Goal: Complete application form

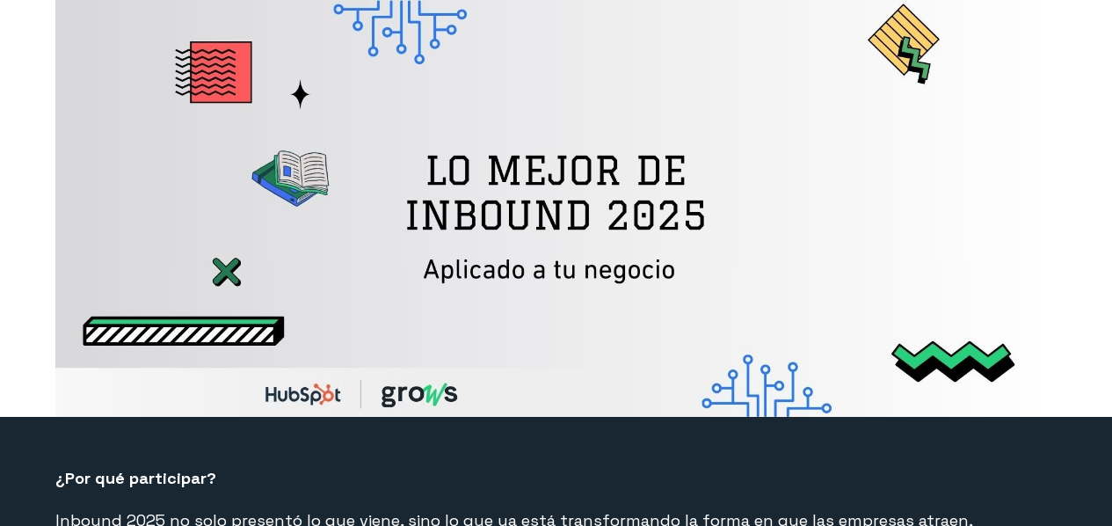
select select "PE"
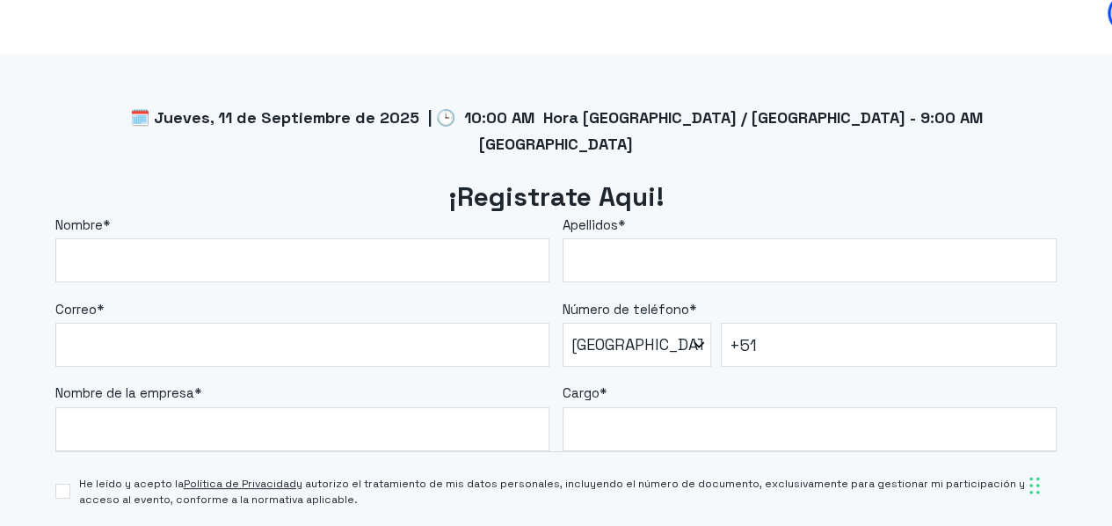
scroll to position [1489, 0]
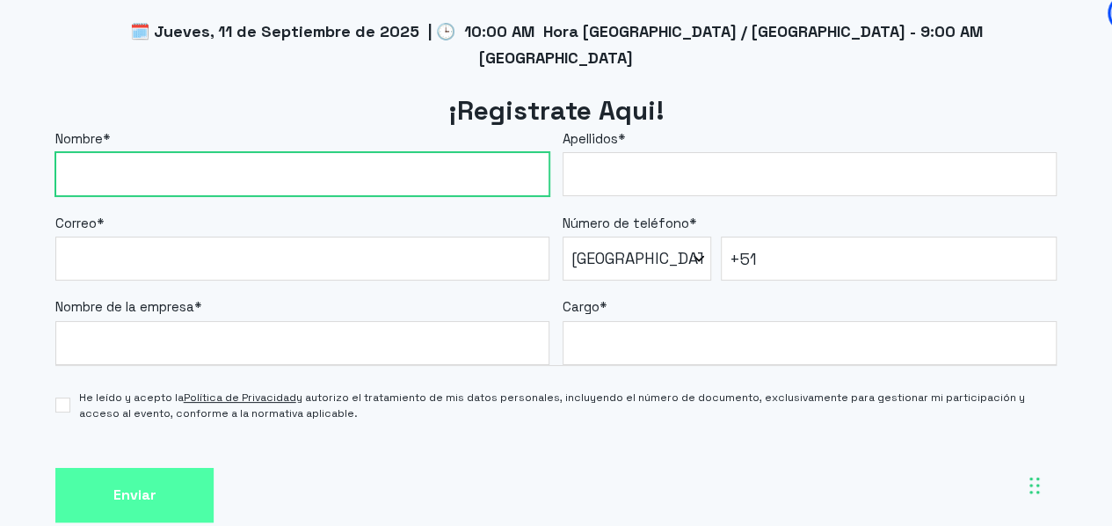
click at [293, 164] on input "Nombre *" at bounding box center [302, 174] width 494 height 44
type input "[PERSON_NAME]"
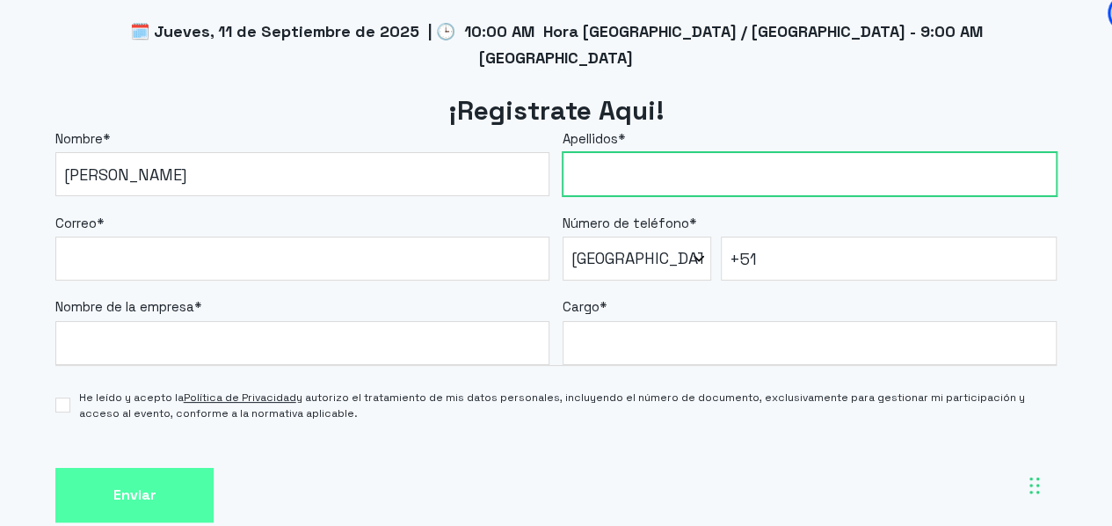
click at [835, 157] on input "Apellidos *" at bounding box center [810, 174] width 494 height 44
type input "[PERSON_NAME]"
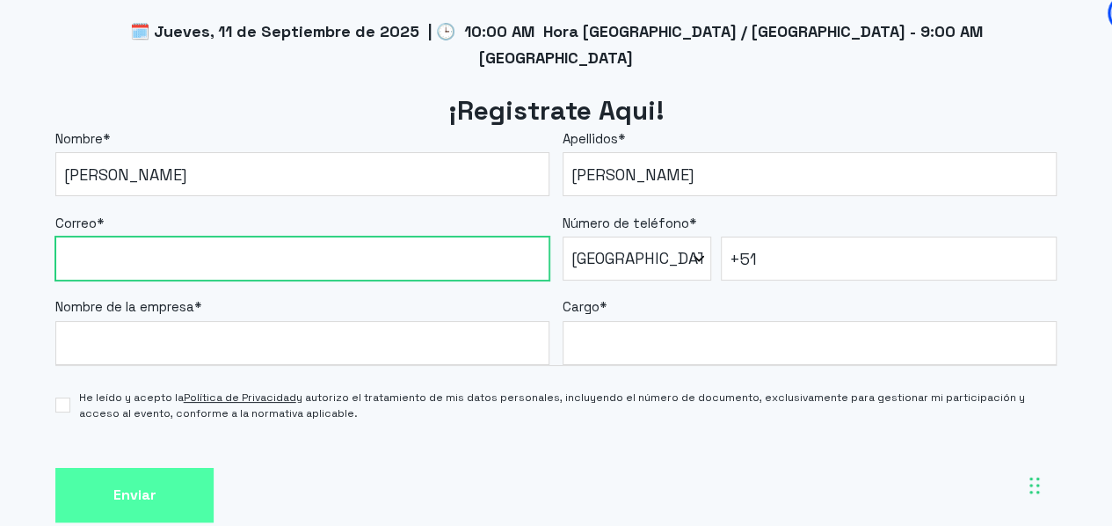
click at [406, 236] on input "Correo *" at bounding box center [302, 258] width 494 height 44
type input "[EMAIL_ADDRESS][DOMAIN_NAME]"
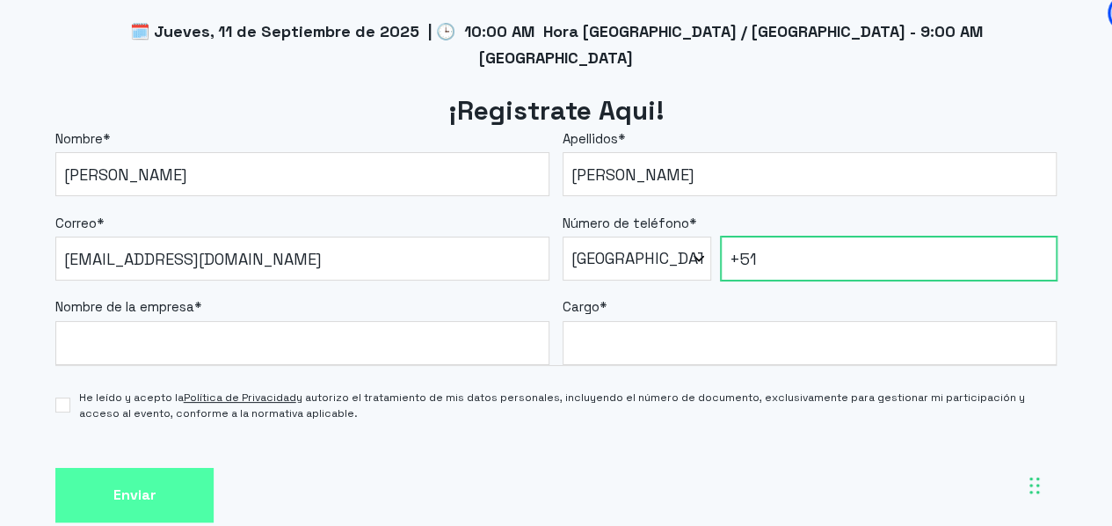
click at [813, 236] on input "+51" at bounding box center [889, 258] width 336 height 44
type input "[PHONE_NUMBER]"
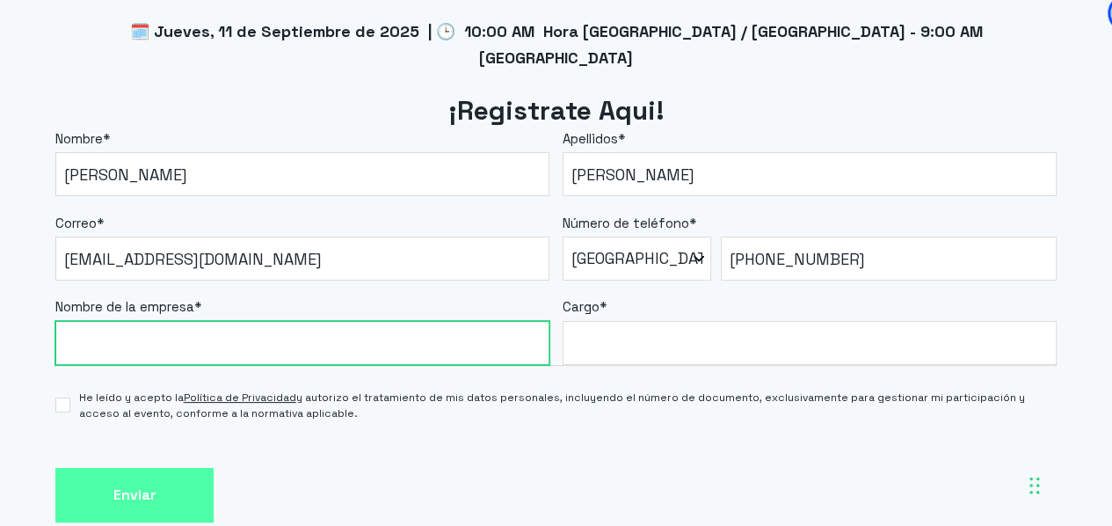
click at [405, 326] on input "Nombre de la empresa *" at bounding box center [302, 343] width 494 height 44
type input "SDM"
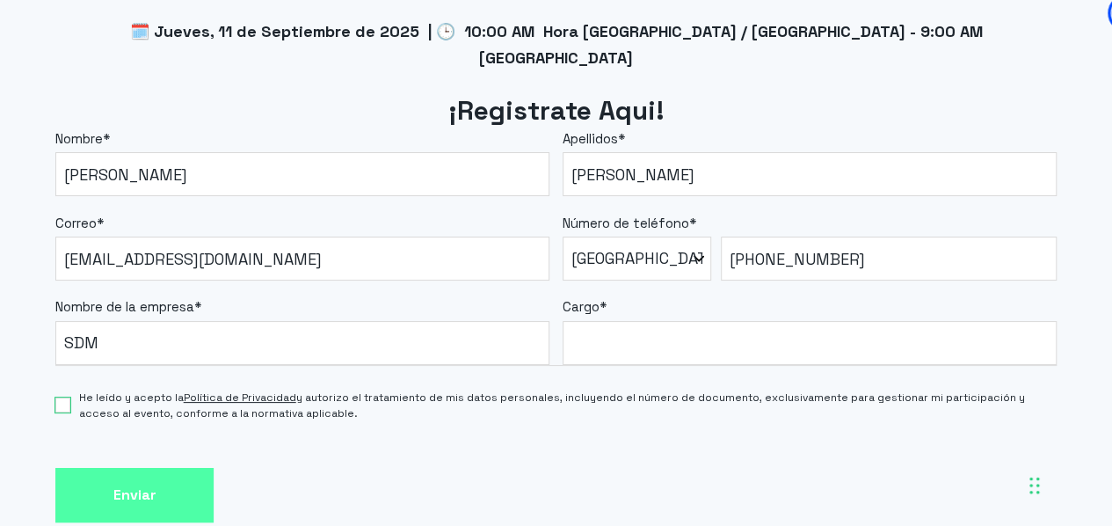
click at [69, 397] on input "He leído y acepto la Política de Privacidad y autorizo el tratamiento de mis da…" at bounding box center [62, 404] width 14 height 15
checkbox input "true"
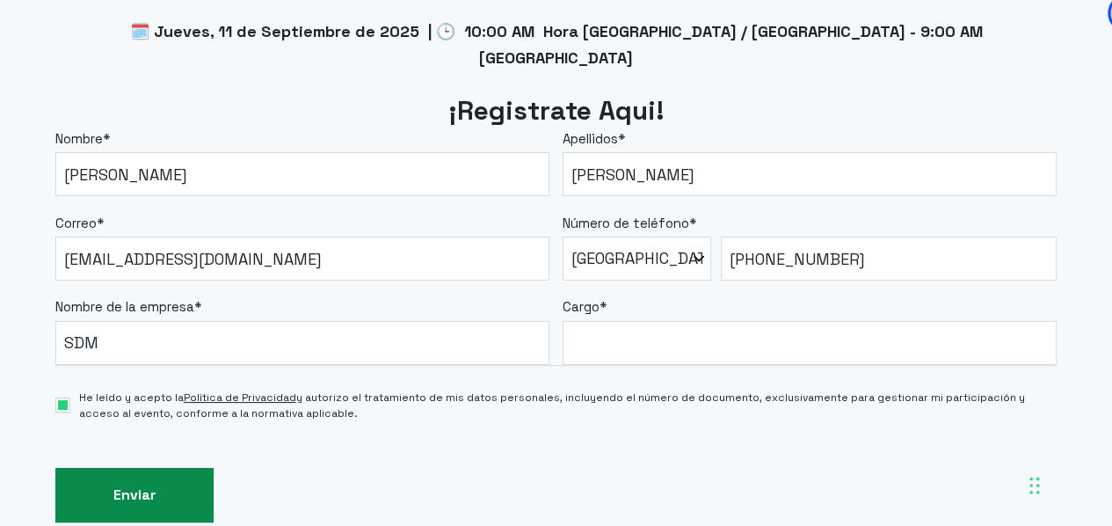
click at [149, 469] on input "Enviar" at bounding box center [134, 495] width 158 height 55
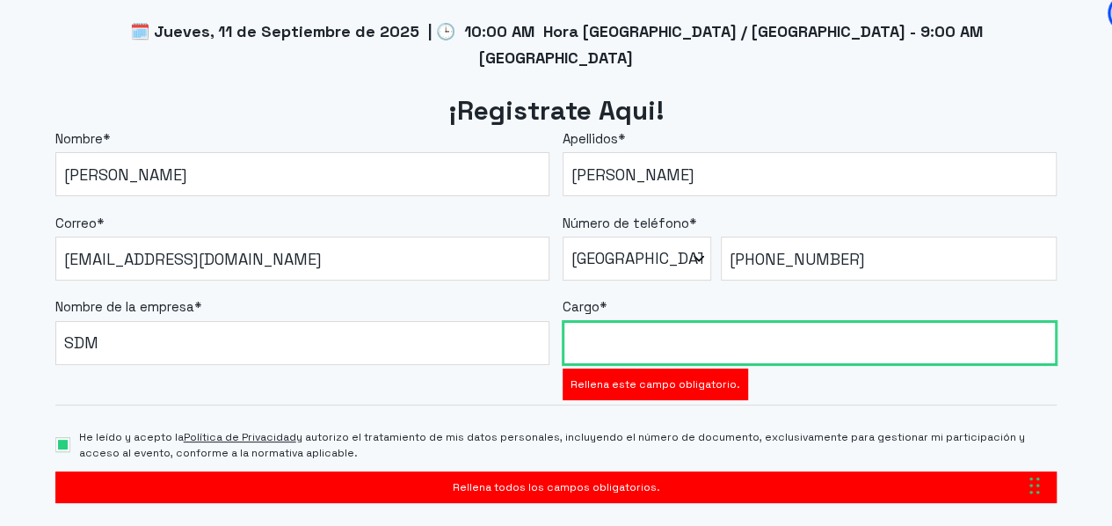
click at [635, 321] on input "Cargo *" at bounding box center [810, 343] width 494 height 44
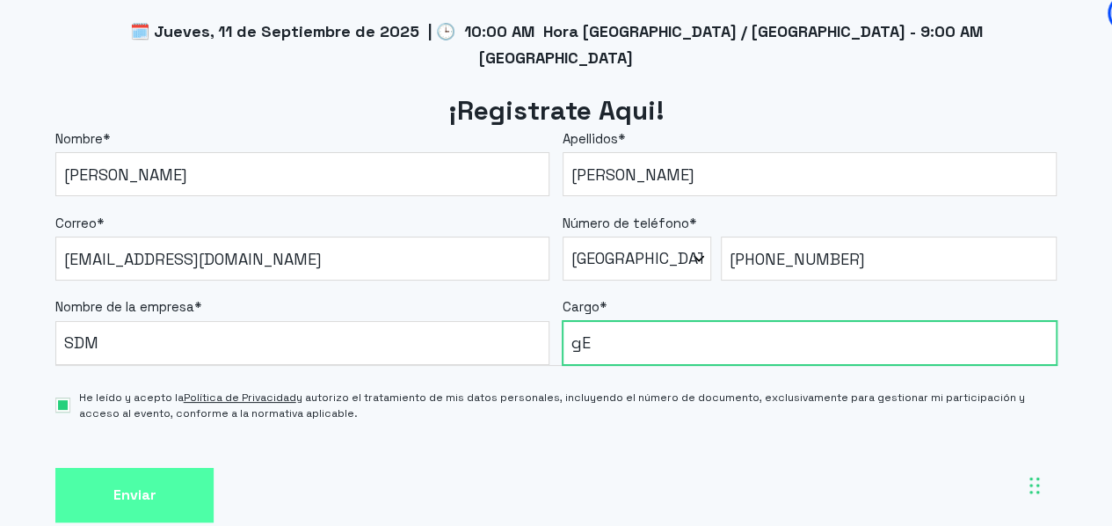
type input "g"
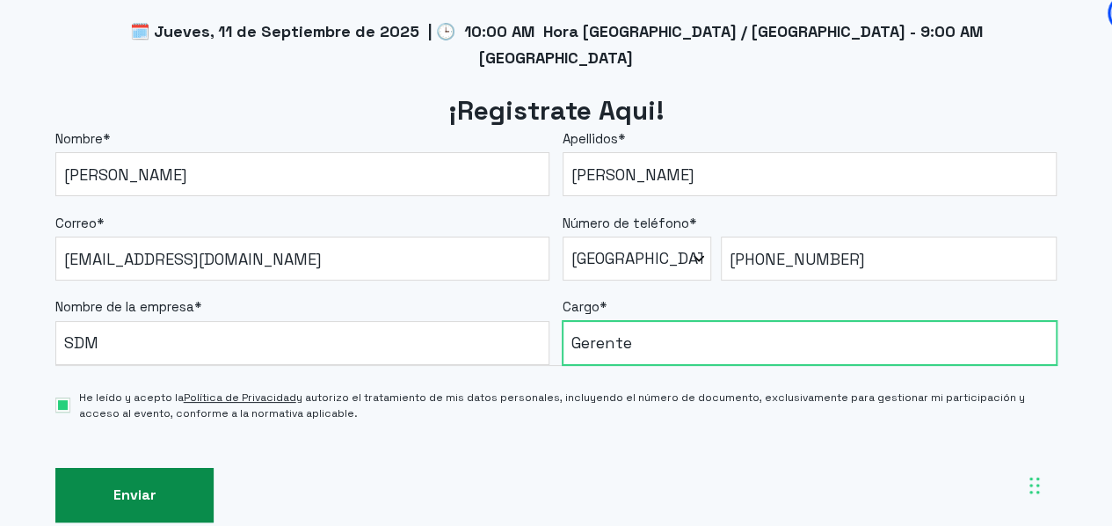
type input "Gerente"
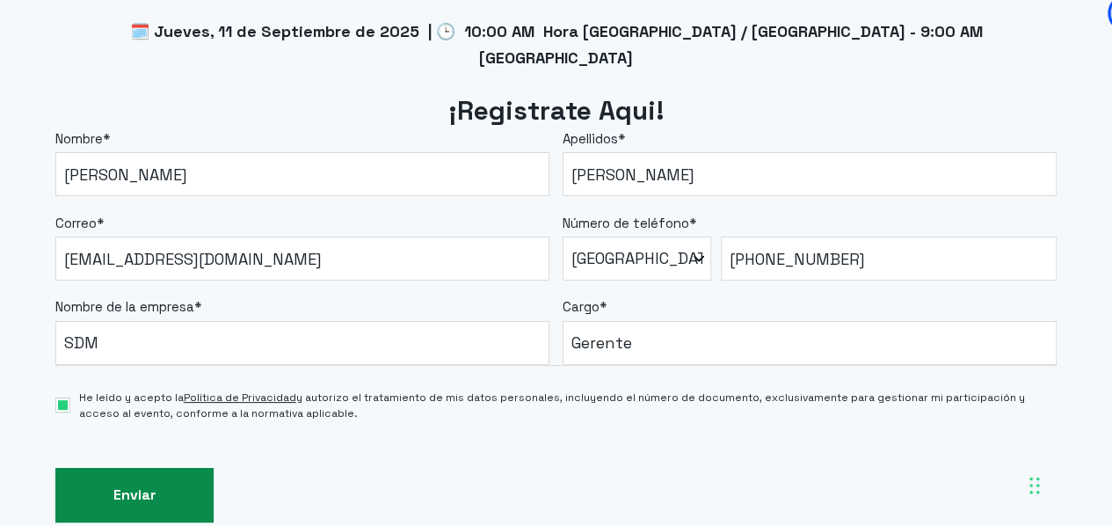
click at [103, 469] on input "Enviar" at bounding box center [134, 495] width 158 height 55
